Goal: Transaction & Acquisition: Download file/media

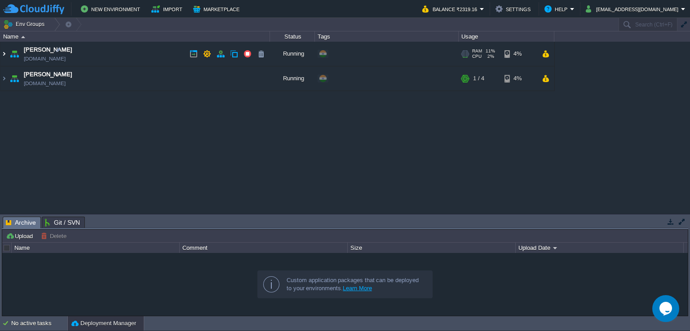
click at [0, 52] on img at bounding box center [3, 54] width 7 height 24
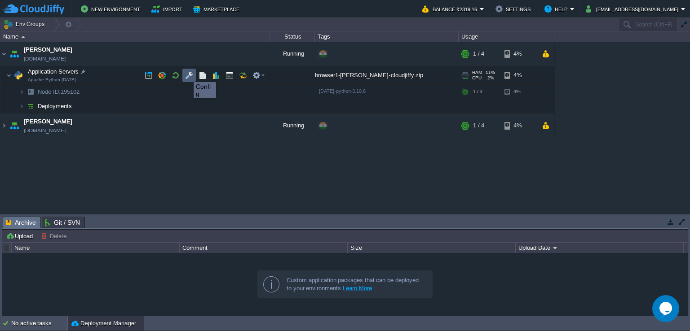
click at [187, 74] on button "button" at bounding box center [189, 75] width 8 height 8
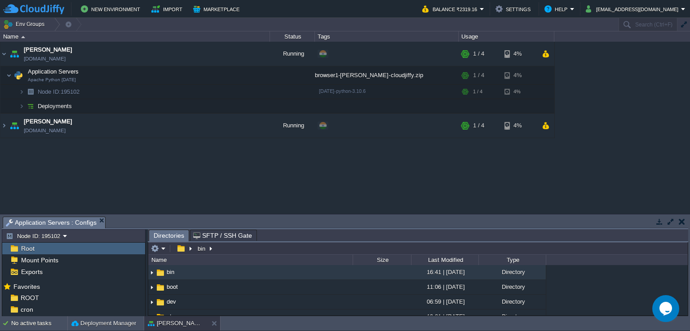
click at [672, 222] on button "button" at bounding box center [670, 222] width 8 height 8
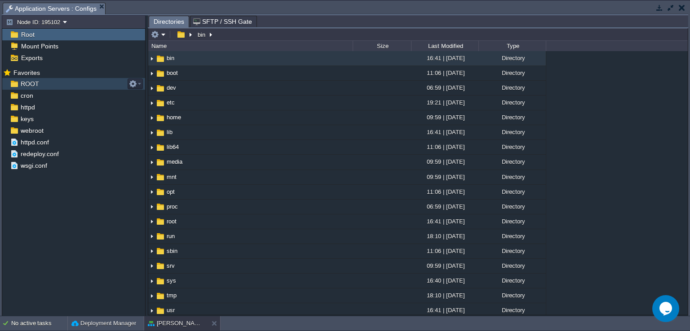
click at [35, 83] on span "ROOT" at bounding box center [30, 84] width 22 height 8
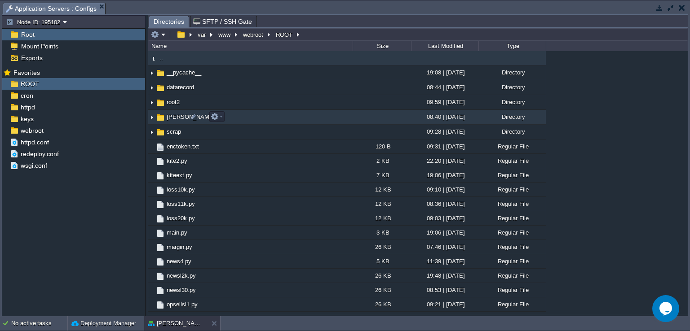
click at [150, 118] on img at bounding box center [151, 117] width 7 height 14
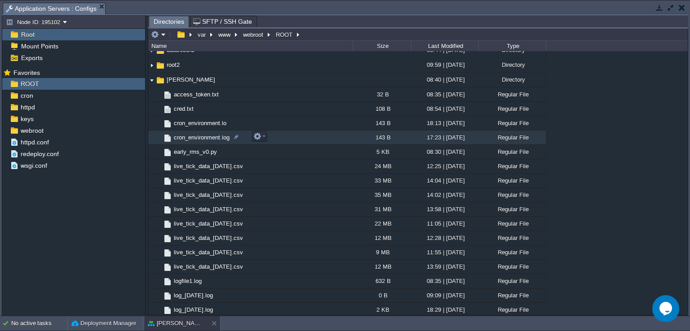
scroll to position [90, 0]
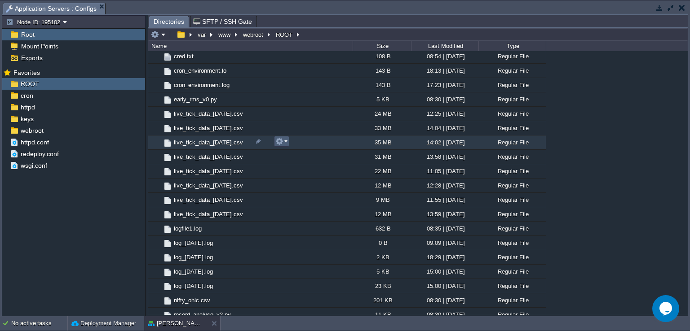
click at [285, 145] on em at bounding box center [281, 141] width 12 height 8
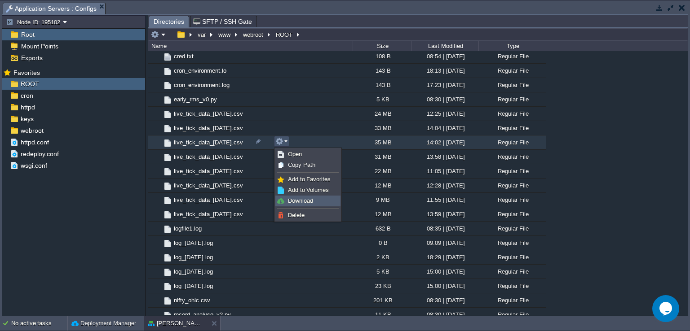
click at [300, 198] on span "Download" at bounding box center [300, 201] width 25 height 7
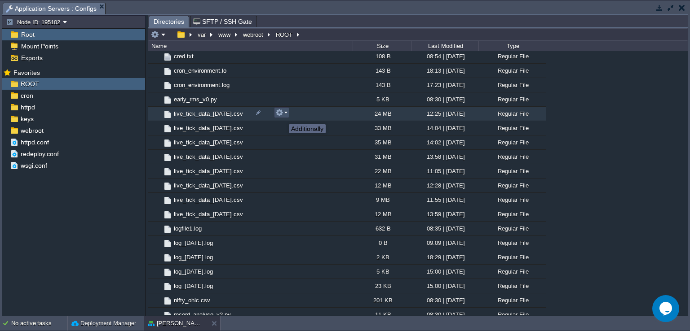
click at [282, 116] on button "button" at bounding box center [279, 113] width 8 height 8
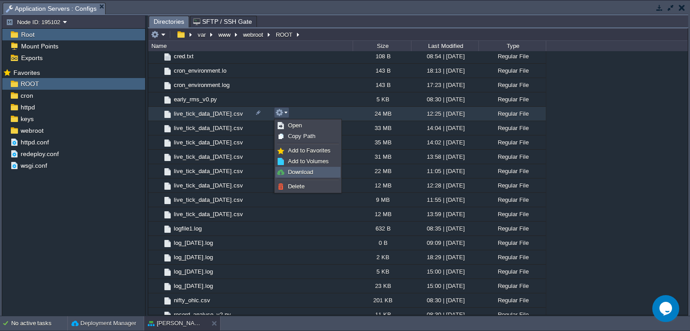
click at [292, 170] on span "Download" at bounding box center [300, 172] width 25 height 7
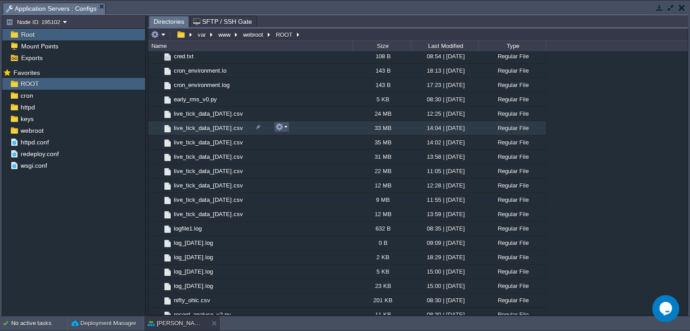
click at [282, 130] on button "button" at bounding box center [279, 127] width 8 height 8
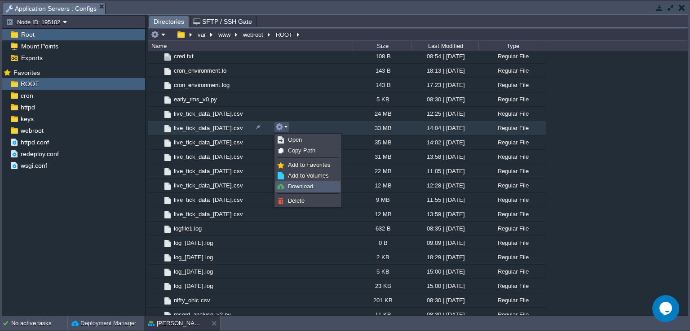
click at [295, 188] on span "Download" at bounding box center [300, 186] width 25 height 7
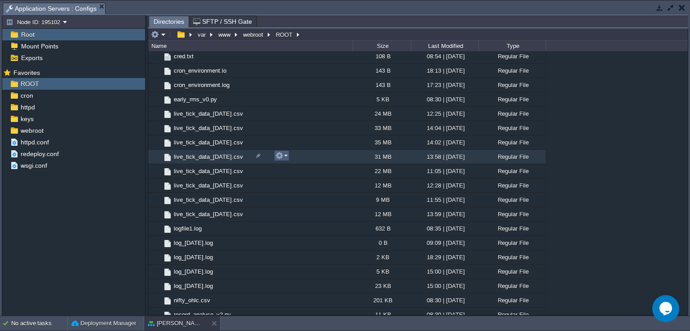
click at [282, 157] on button "button" at bounding box center [279, 156] width 8 height 8
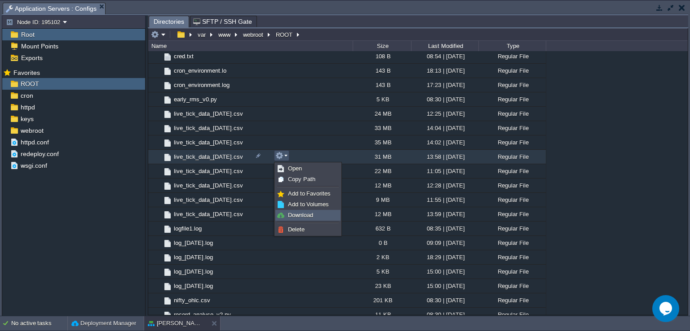
click at [301, 213] on span "Download" at bounding box center [300, 215] width 25 height 7
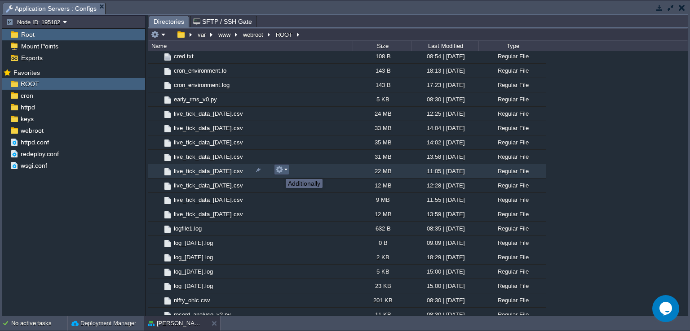
click at [279, 171] on button "button" at bounding box center [279, 170] width 8 height 8
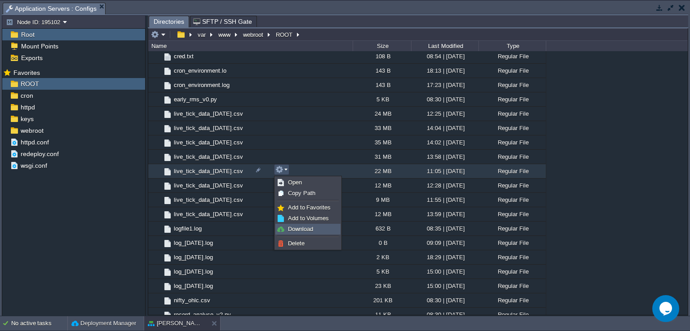
click at [297, 227] on span "Download" at bounding box center [300, 229] width 25 height 7
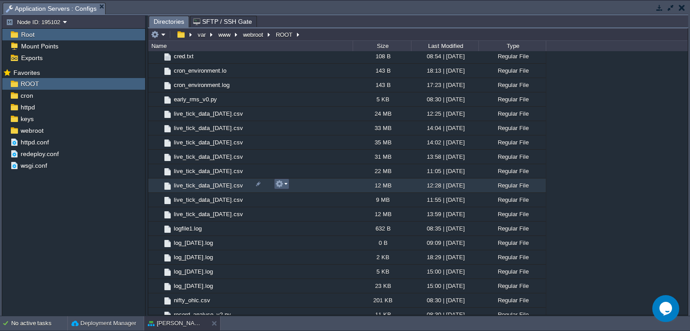
click at [280, 185] on button "button" at bounding box center [279, 184] width 8 height 8
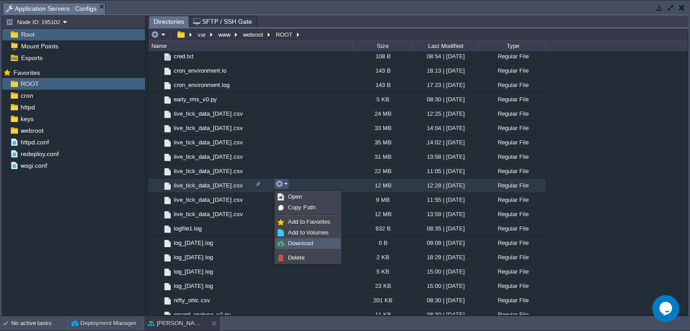
click at [297, 243] on span "Download" at bounding box center [300, 243] width 25 height 7
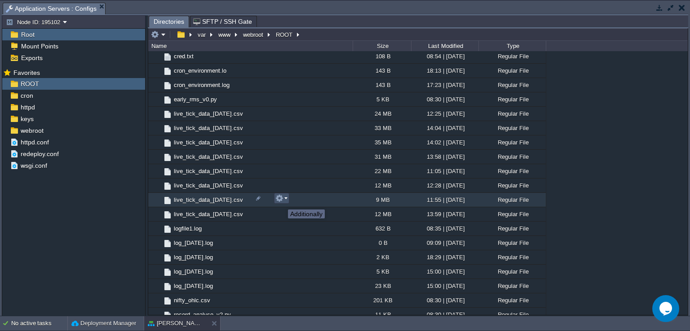
click at [281, 202] on button "button" at bounding box center [279, 198] width 8 height 8
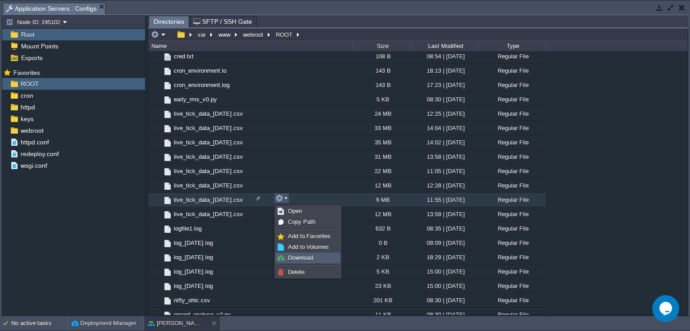
click at [302, 254] on link "Download" at bounding box center [308, 258] width 64 height 10
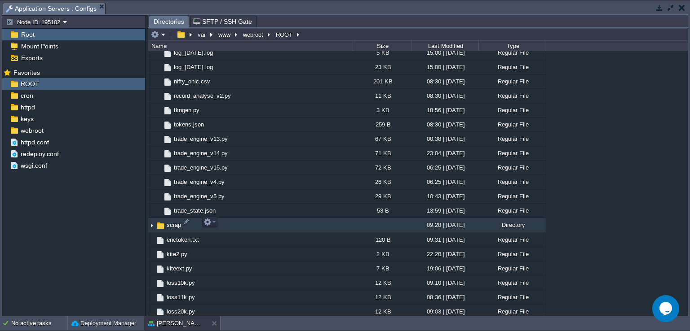
scroll to position [0, 0]
